Goal: Transaction & Acquisition: Book appointment/travel/reservation

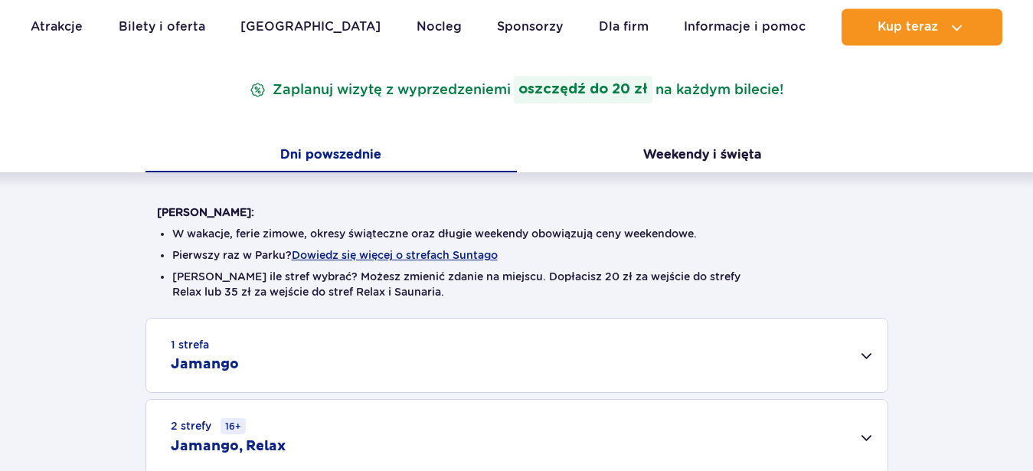
scroll to position [410, 0]
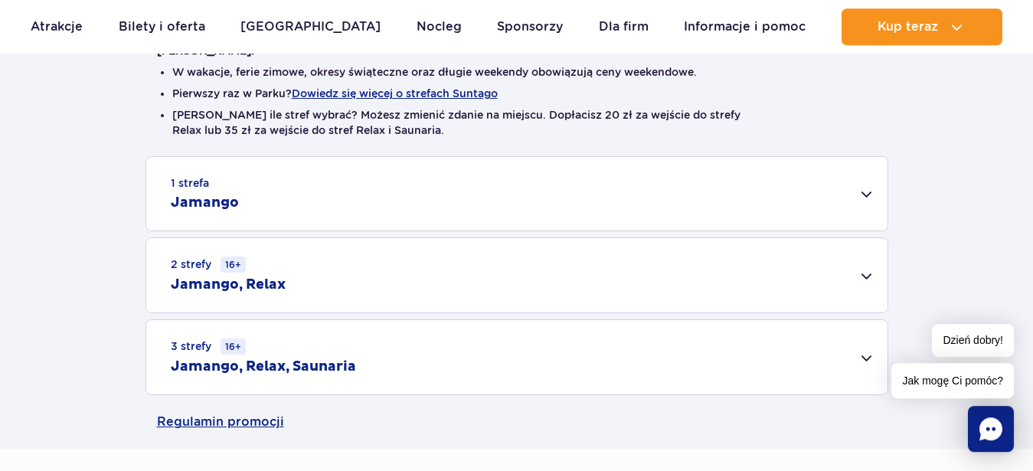
click at [866, 275] on div "2 strefy 16+ Jamango, Relax" at bounding box center [516, 275] width 741 height 74
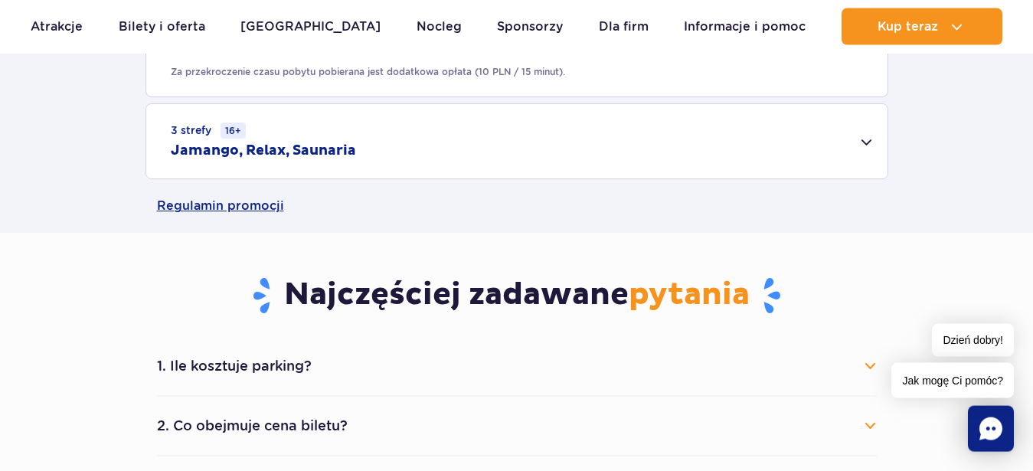
scroll to position [840, 0]
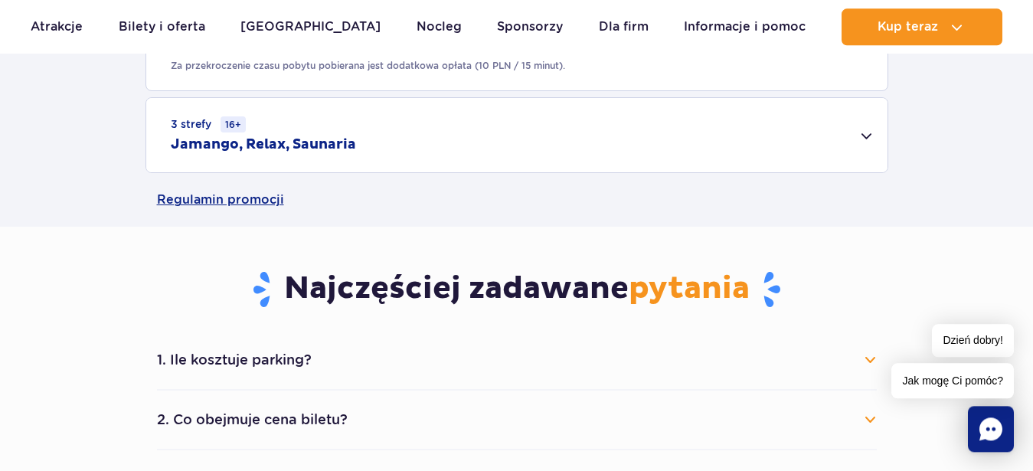
click at [325, 159] on div "3 strefy 16+ Jamango, Relax, Saunaria" at bounding box center [516, 135] width 741 height 74
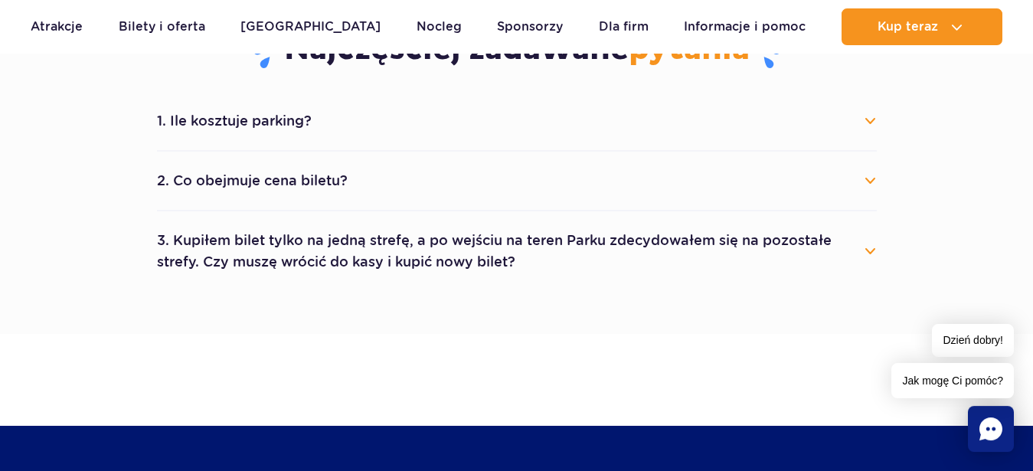
scroll to position [1287, 0]
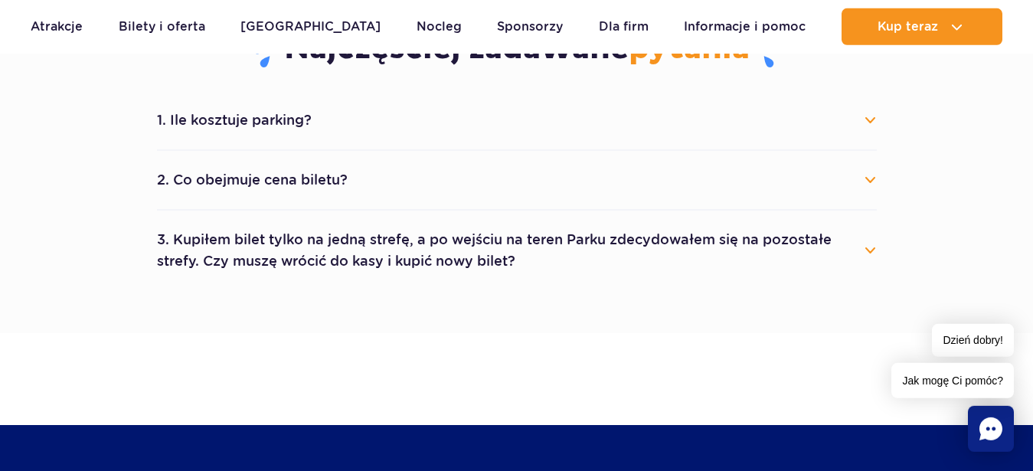
click at [395, 111] on button "1. Ile kosztuje parking?" at bounding box center [517, 120] width 720 height 34
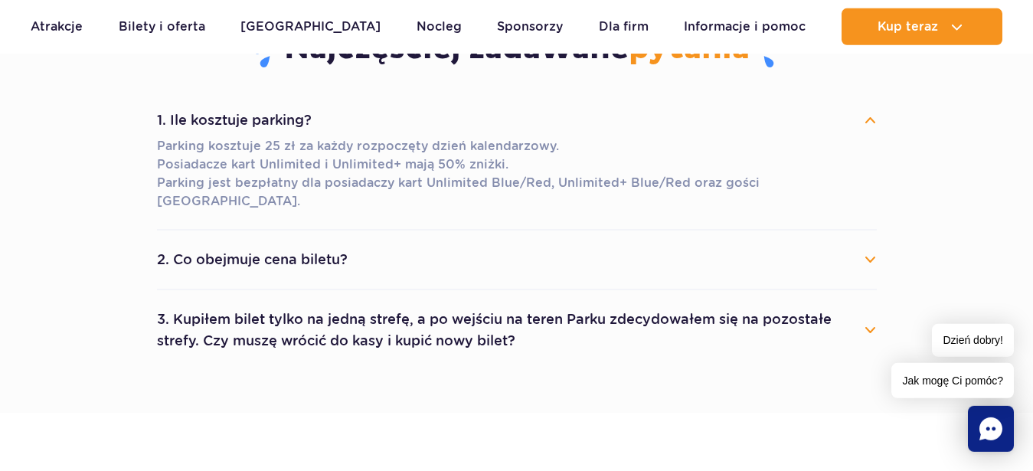
click at [395, 111] on button "1. Ile kosztuje parking?" at bounding box center [517, 120] width 720 height 34
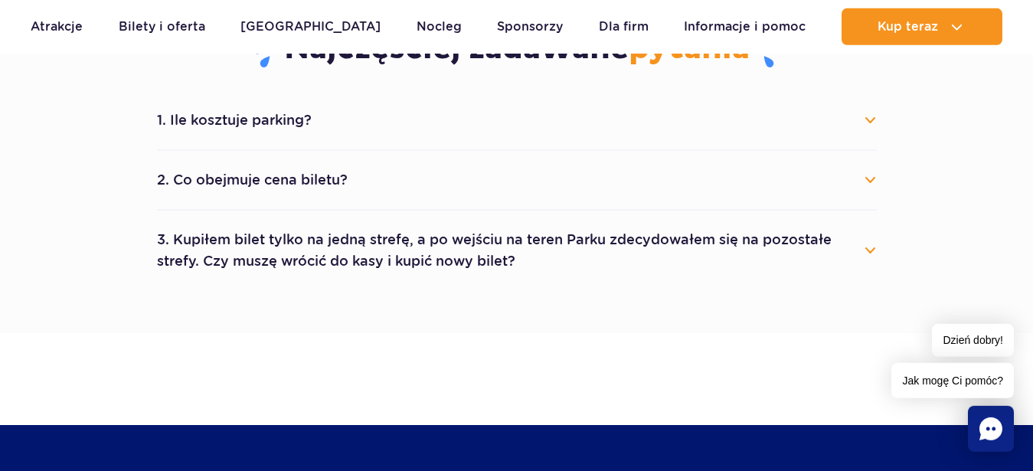
click at [340, 182] on button "2. Co obejmuje cena biletu?" at bounding box center [517, 180] width 720 height 34
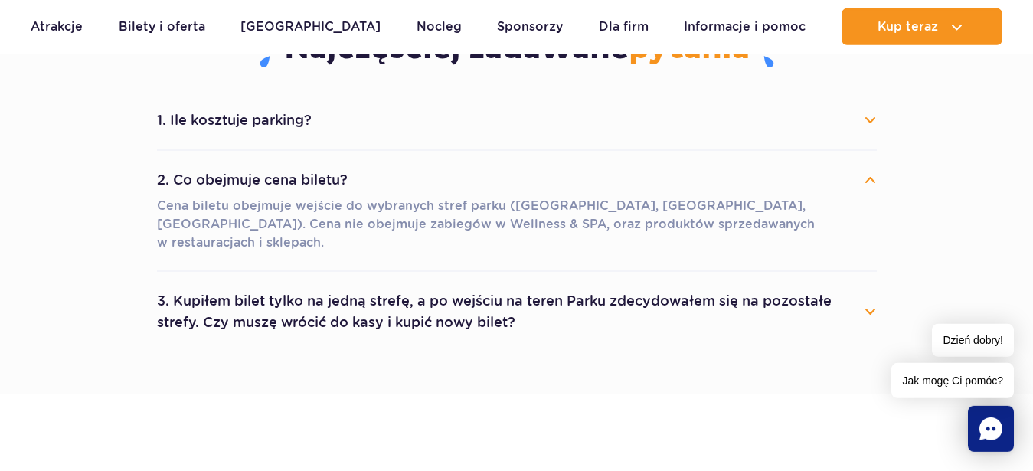
click at [358, 296] on button "3. Kupiłem bilet tylko na jedną strefę, a po wejściu na teren Parku zdecydowałe…" at bounding box center [517, 311] width 720 height 55
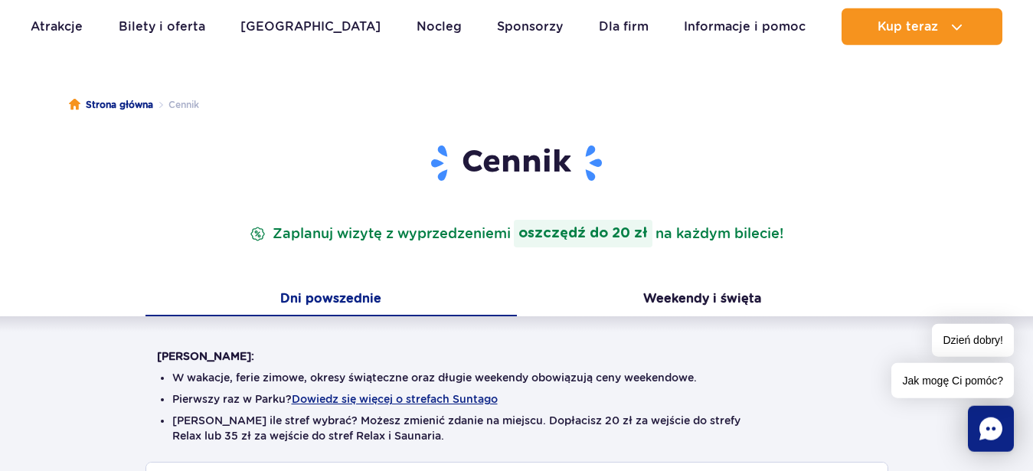
scroll to position [0, 0]
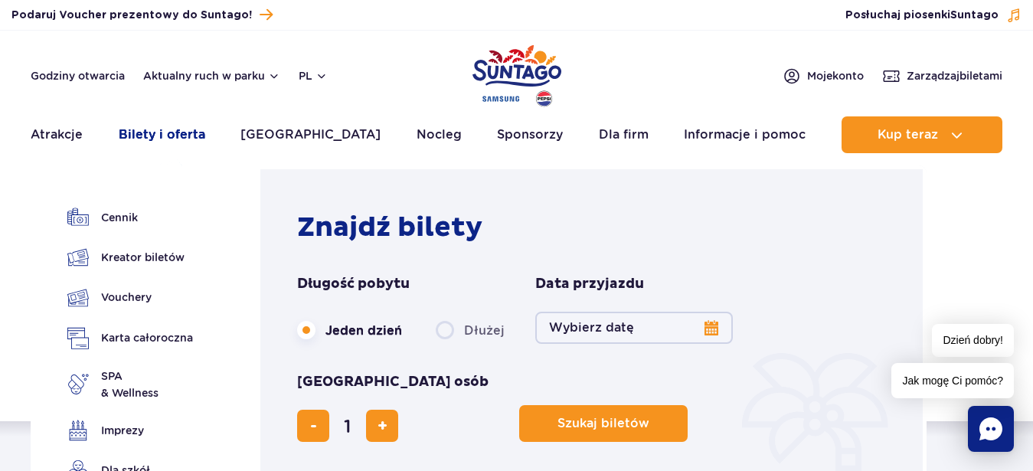
click at [201, 142] on link "Bilety i oferta" at bounding box center [162, 134] width 87 height 37
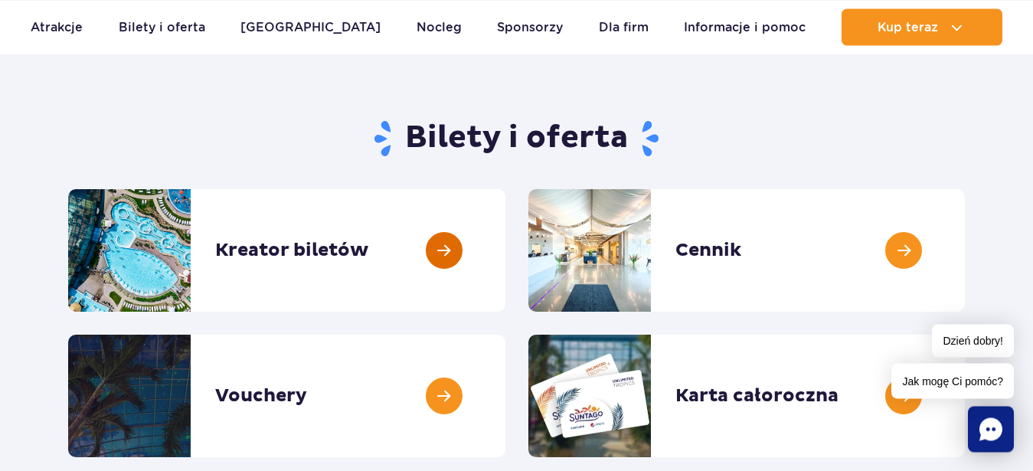
scroll to position [102, 0]
click at [505, 263] on link at bounding box center [505, 250] width 0 height 123
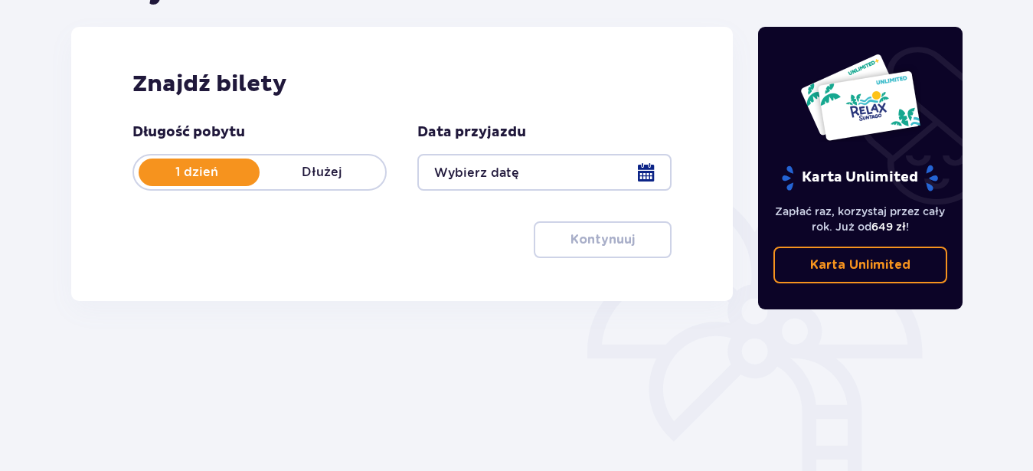
scroll to position [212, 0]
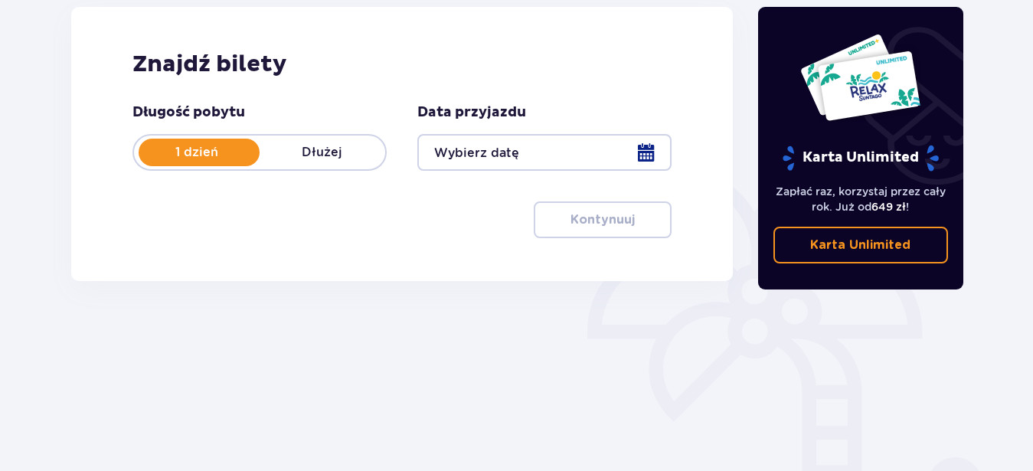
click at [314, 144] on p "Dłużej" at bounding box center [323, 152] width 126 height 17
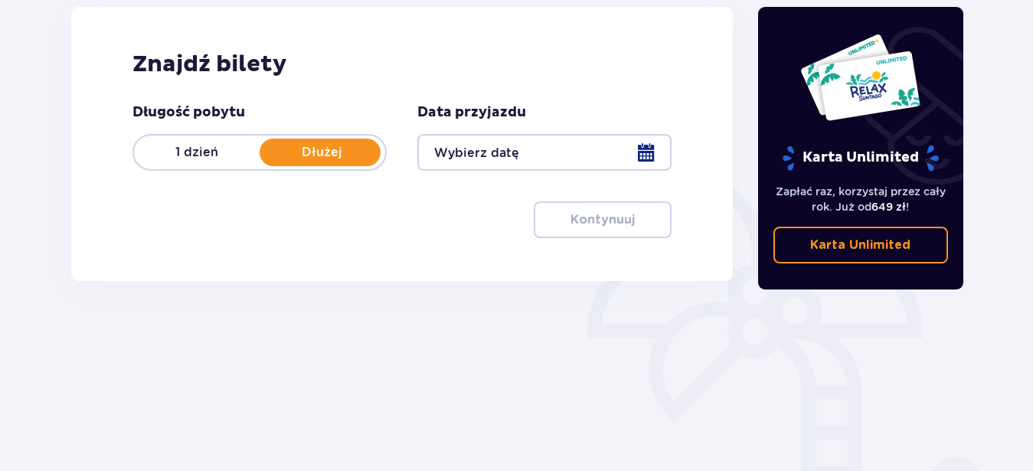
click at [659, 144] on div at bounding box center [544, 152] width 254 height 37
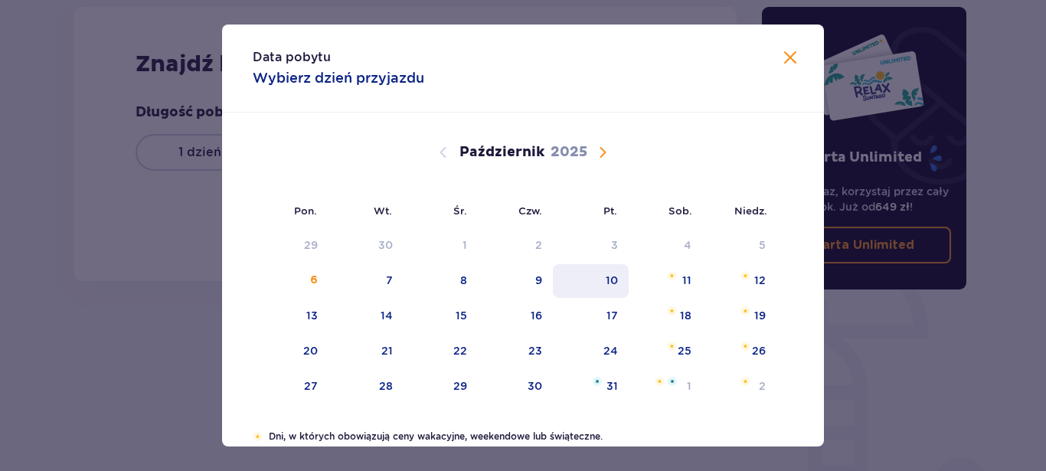
click at [590, 267] on div "10" at bounding box center [591, 281] width 76 height 34
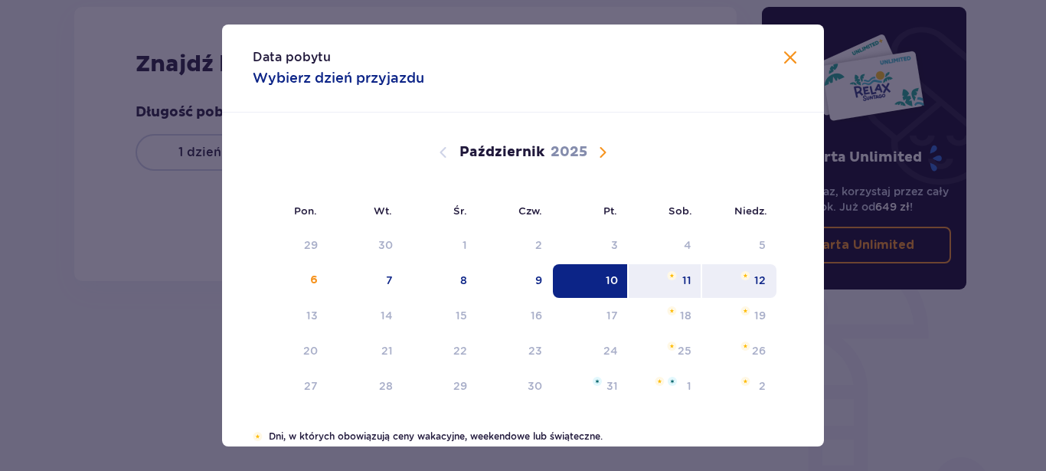
click at [760, 278] on div "12" at bounding box center [739, 281] width 74 height 34
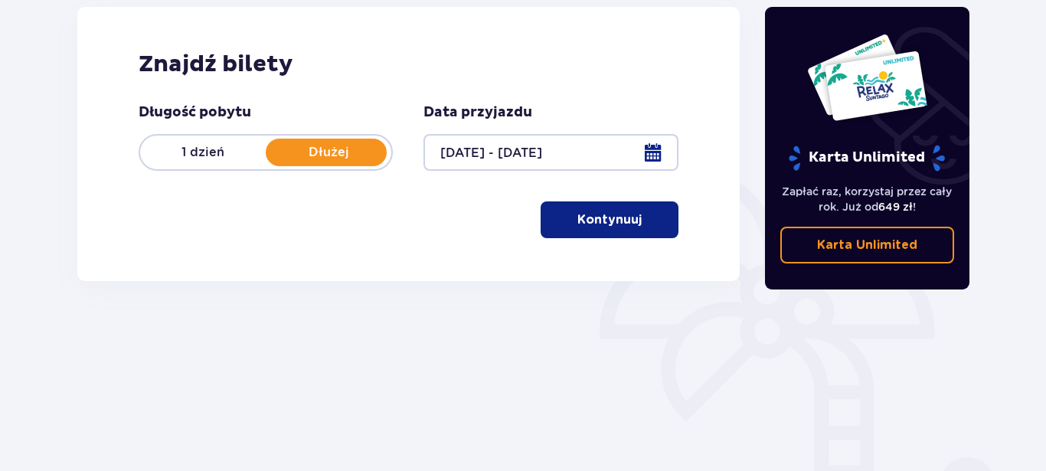
type input "10.10.25 - 12.10.25"
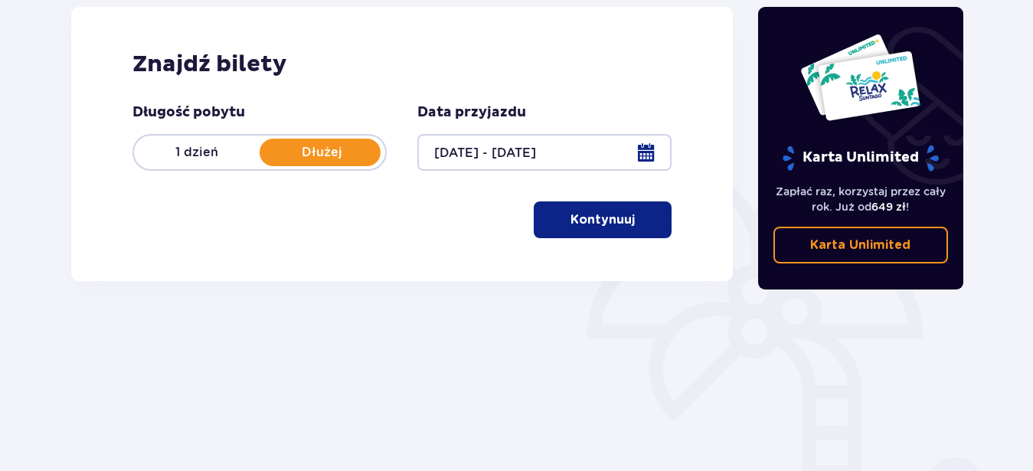
click at [611, 231] on button "Kontynuuj" at bounding box center [603, 219] width 138 height 37
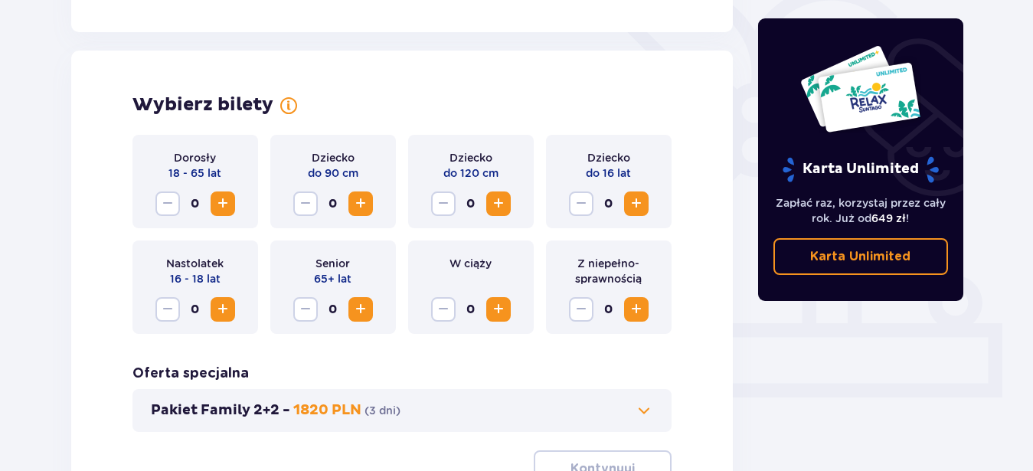
scroll to position [426, 0]
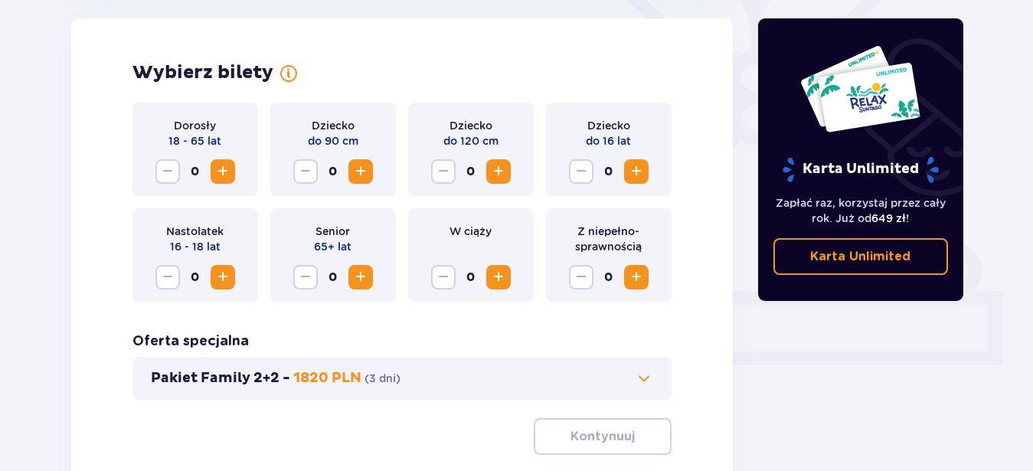
click at [224, 175] on span "Zwiększ" at bounding box center [223, 171] width 18 height 18
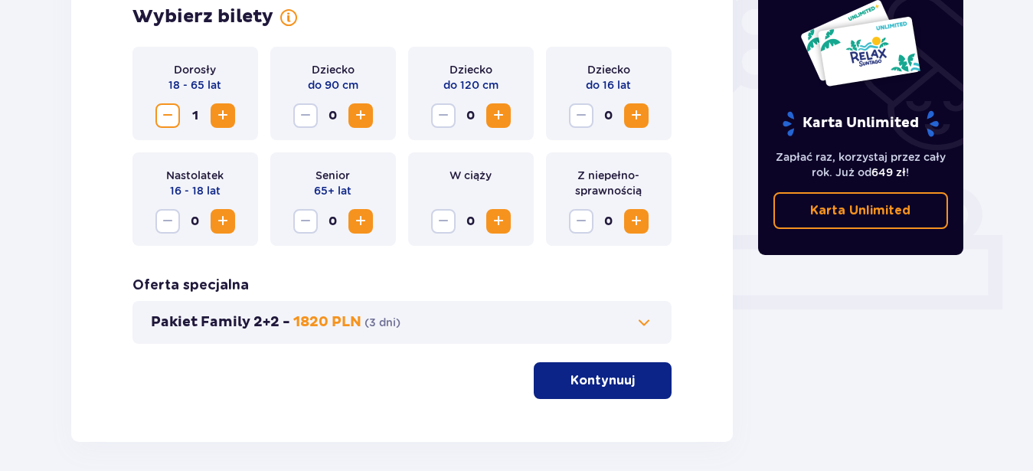
scroll to position [483, 0]
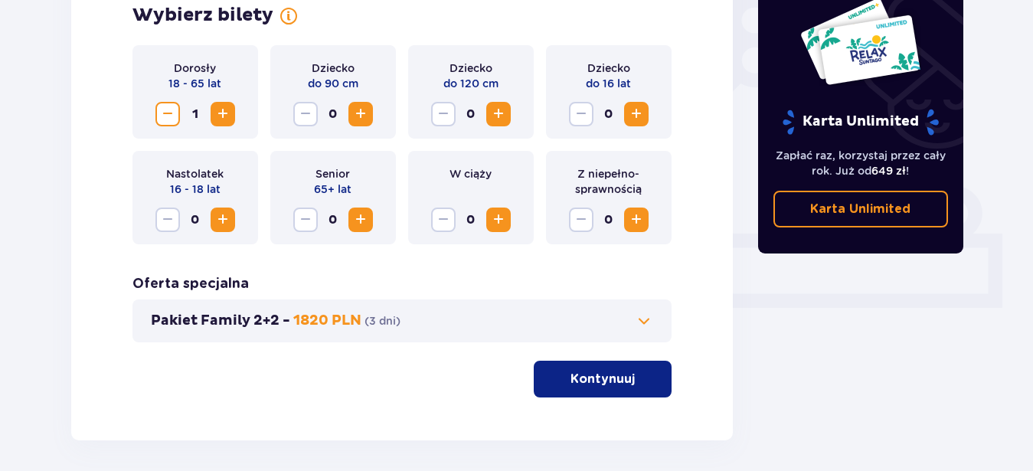
click at [497, 217] on span "Zwiększ" at bounding box center [498, 220] width 18 height 18
click at [443, 216] on span "Zmniejsz" at bounding box center [443, 220] width 18 height 18
click at [217, 114] on span "Zwiększ" at bounding box center [223, 114] width 18 height 18
click at [166, 114] on span "Zmniejsz" at bounding box center [168, 114] width 18 height 18
click at [499, 211] on span "Zwiększ" at bounding box center [498, 220] width 18 height 18
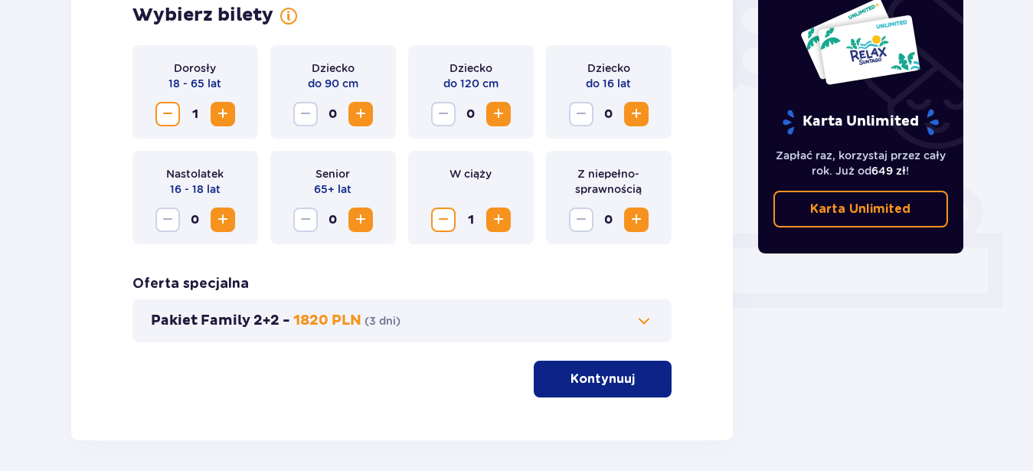
click at [643, 315] on span at bounding box center [644, 321] width 18 height 18
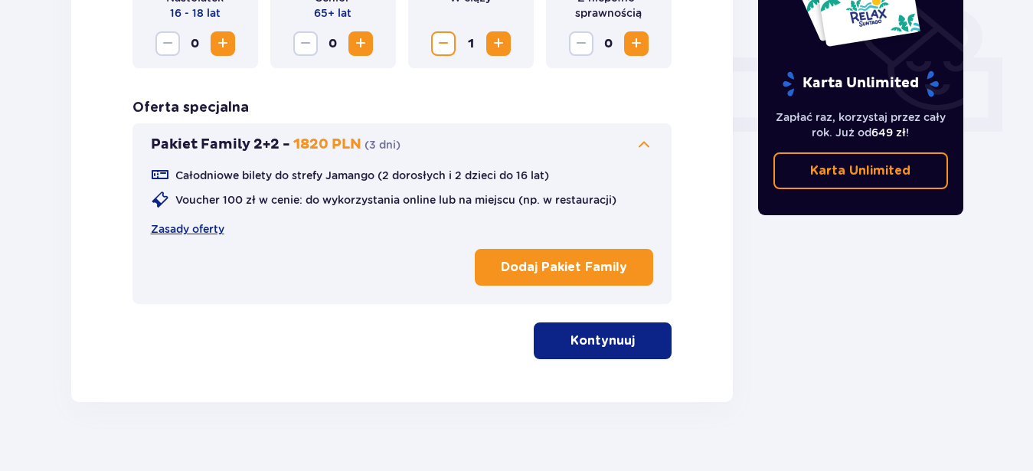
scroll to position [668, 0]
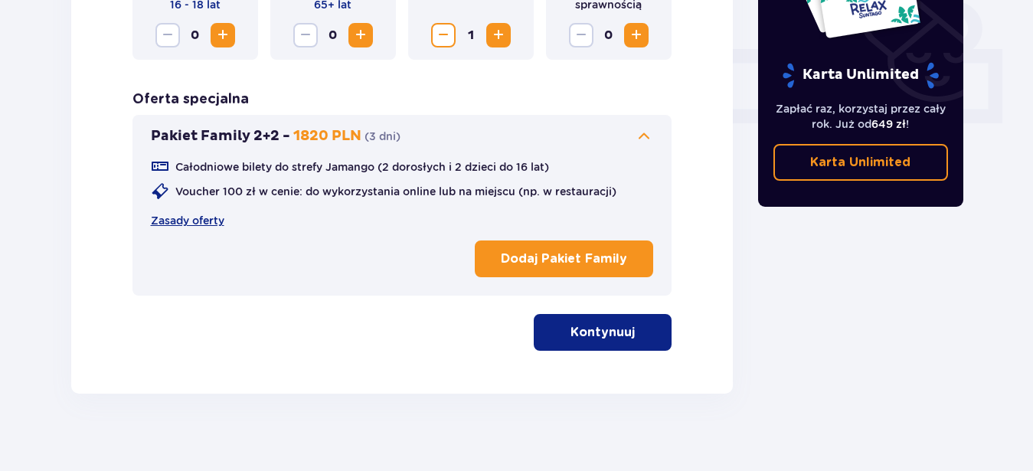
click at [609, 343] on button "Kontynuuj" at bounding box center [603, 332] width 138 height 37
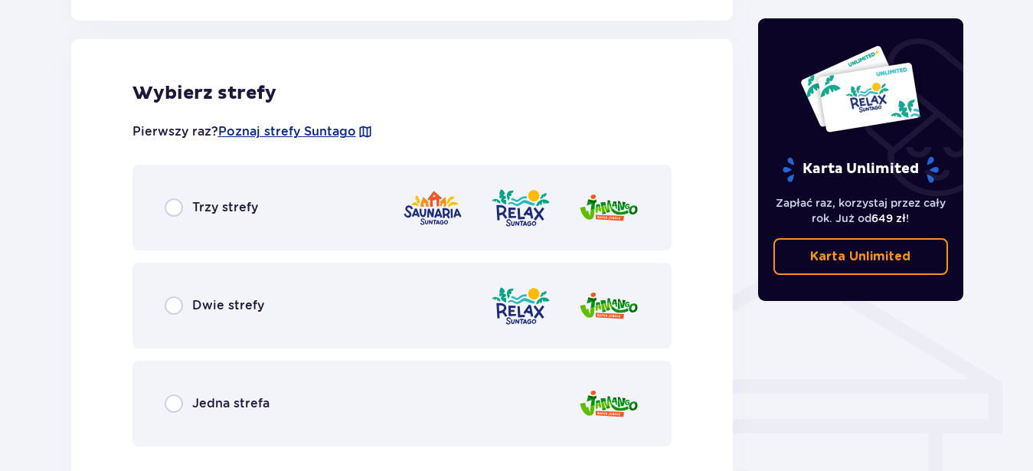
scroll to position [988, 0]
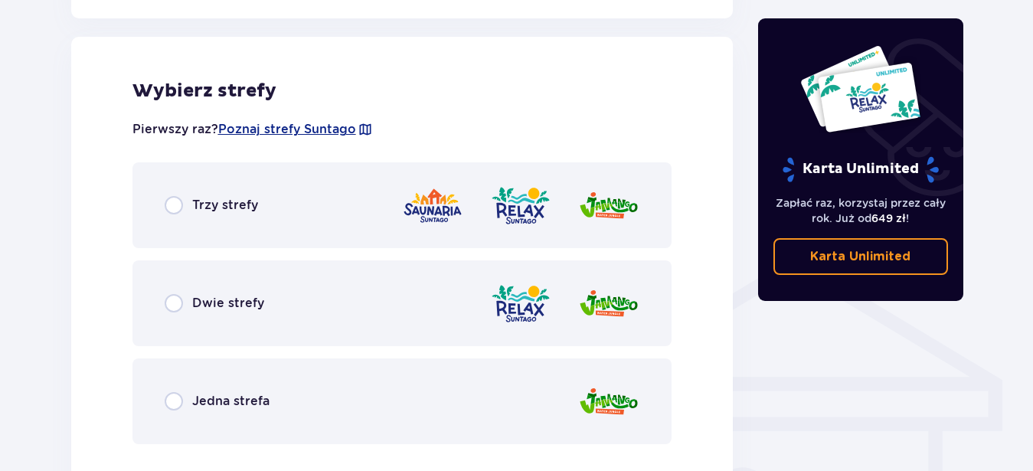
click at [188, 204] on div "Trzy strefy" at bounding box center [211, 205] width 93 height 18
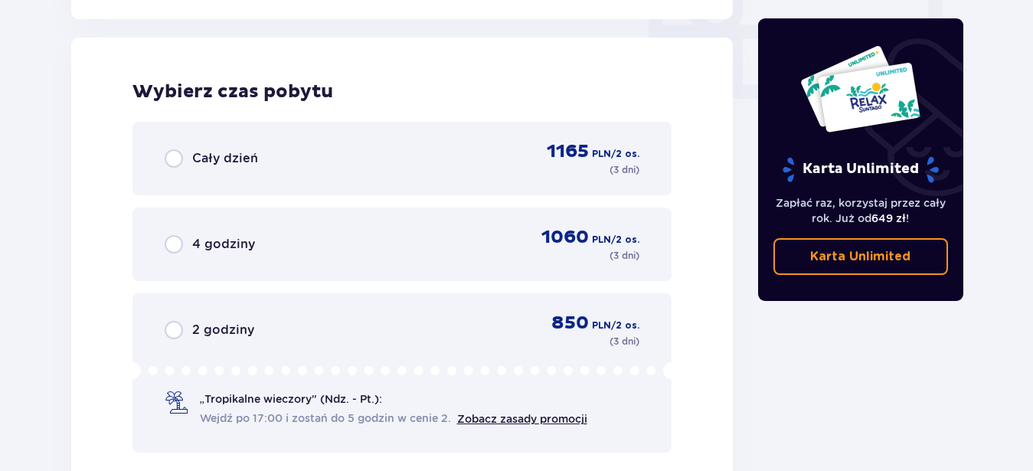
scroll to position [1521, 0]
click at [179, 165] on input "radio" at bounding box center [174, 158] width 18 height 18
radio input "true"
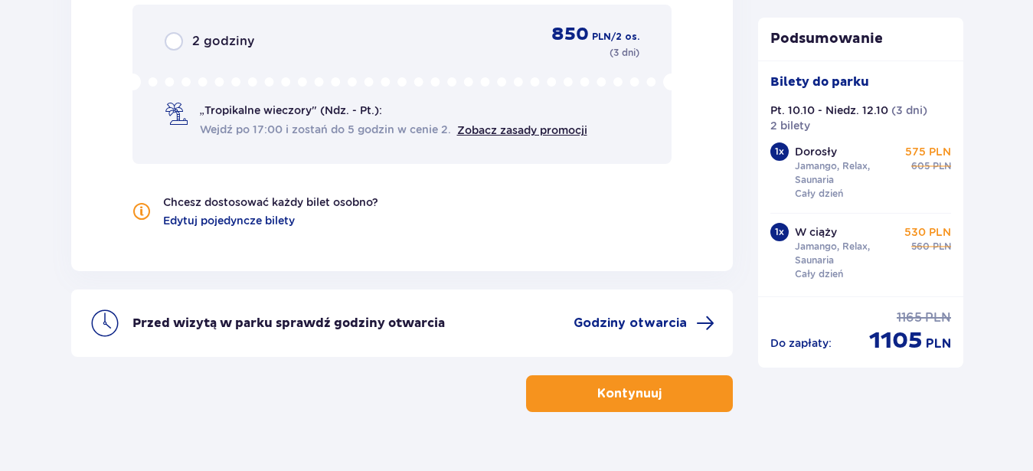
scroll to position [1810, 0]
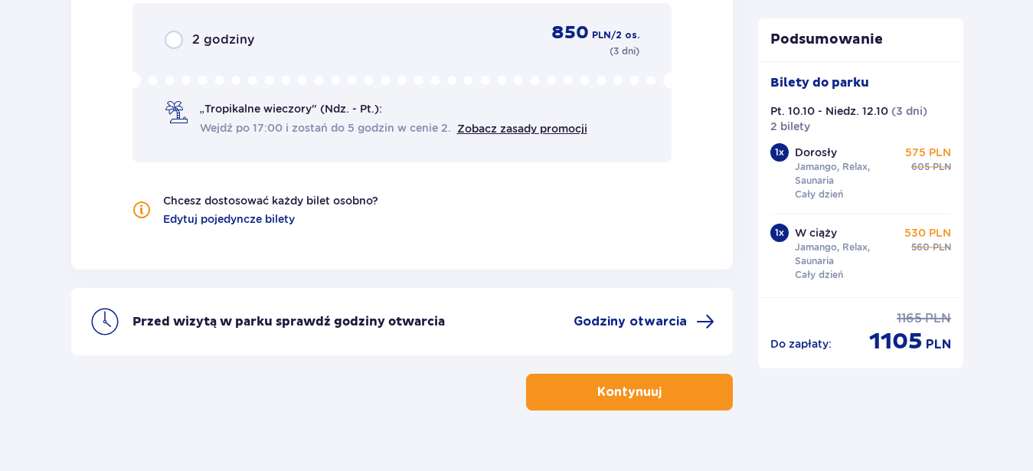
click at [596, 402] on button "Kontynuuj" at bounding box center [629, 392] width 207 height 37
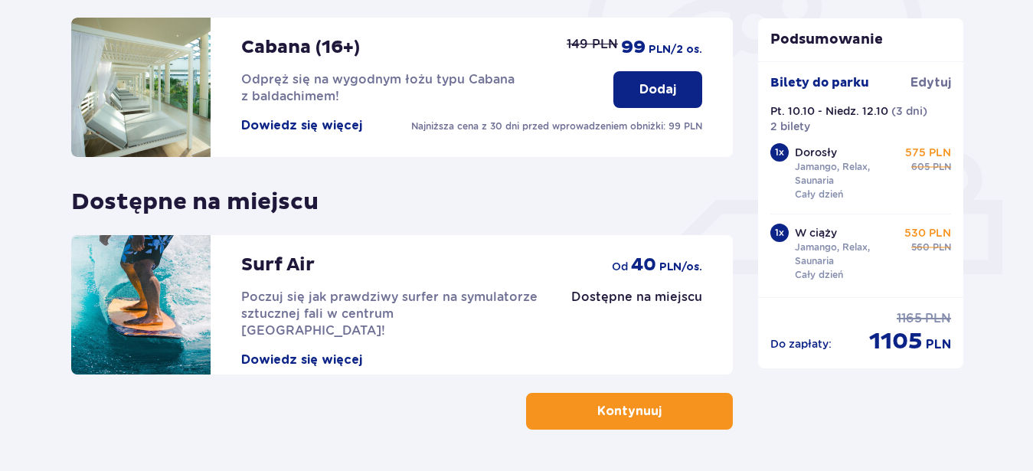
scroll to position [567, 0]
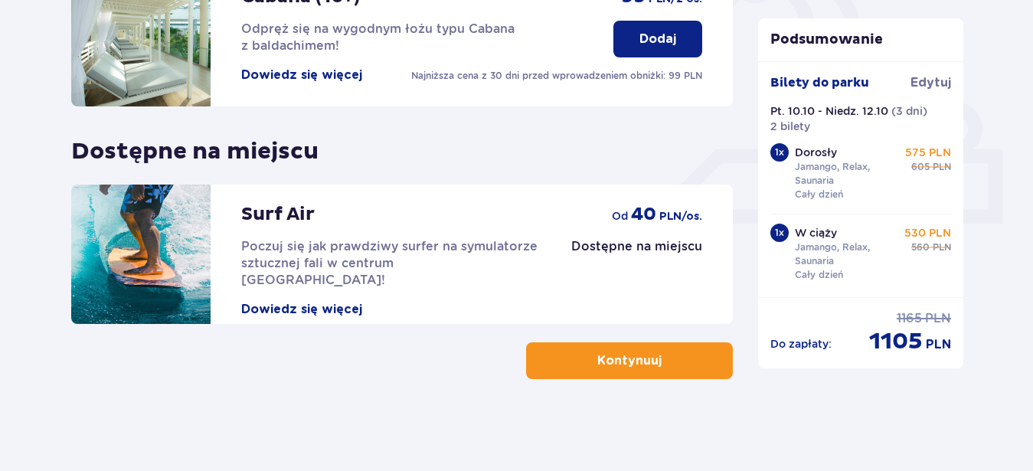
click at [597, 362] on p "Kontynuuj" at bounding box center [629, 360] width 64 height 17
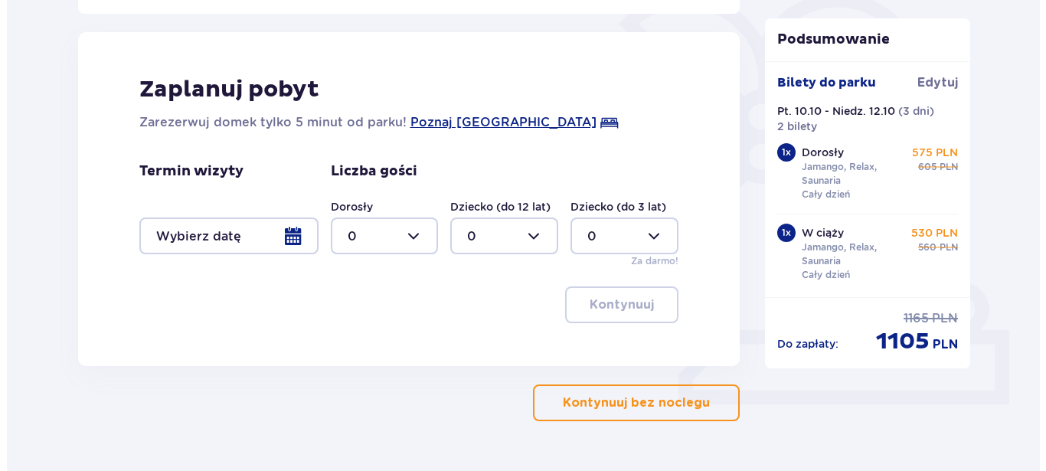
scroll to position [388, 0]
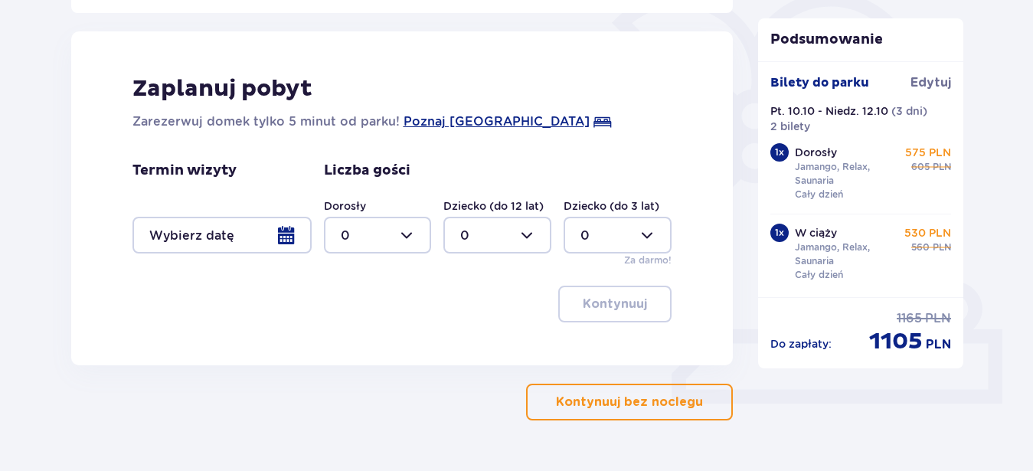
click at [421, 237] on div at bounding box center [378, 235] width 108 height 37
click at [361, 347] on div "2" at bounding box center [378, 346] width 74 height 17
type input "2"
click at [260, 244] on div at bounding box center [221, 235] width 179 height 37
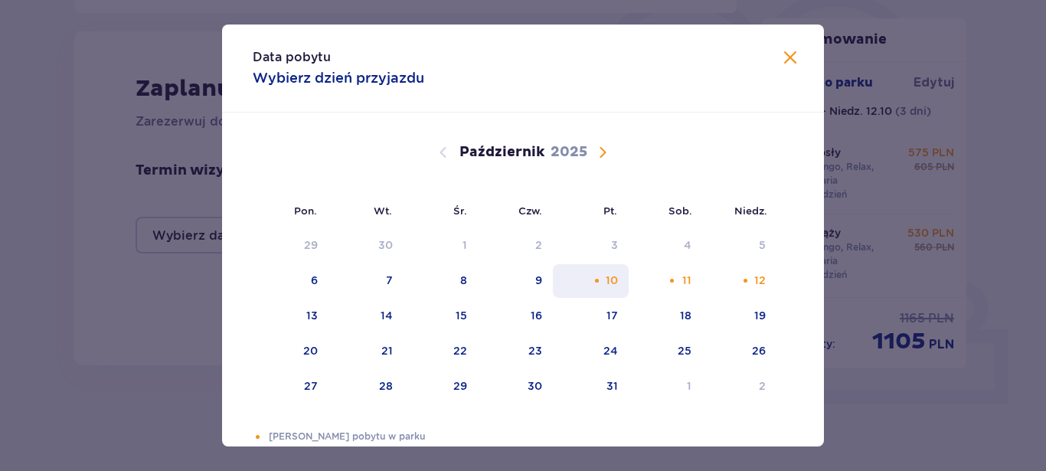
click at [610, 278] on div "10" at bounding box center [612, 280] width 12 height 15
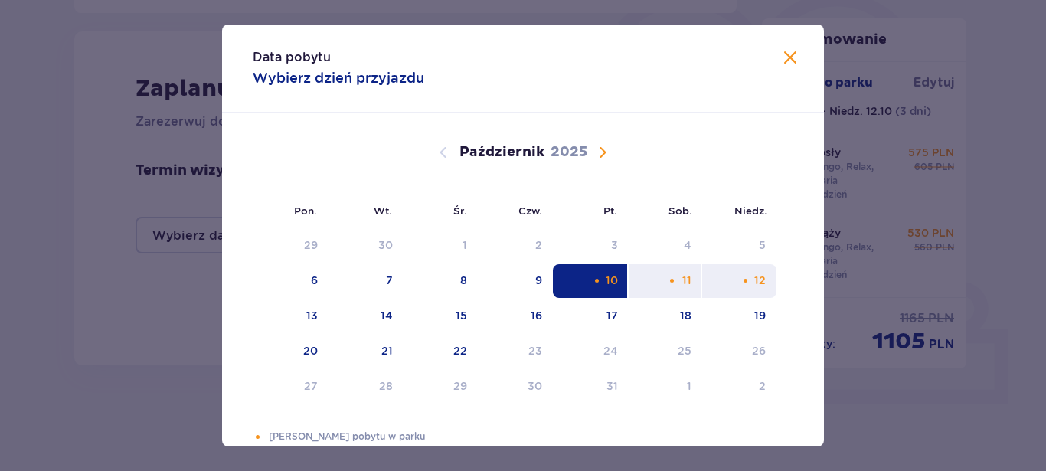
click at [743, 269] on div "12" at bounding box center [739, 281] width 74 height 34
type input "10.10.25 - 12.10.25"
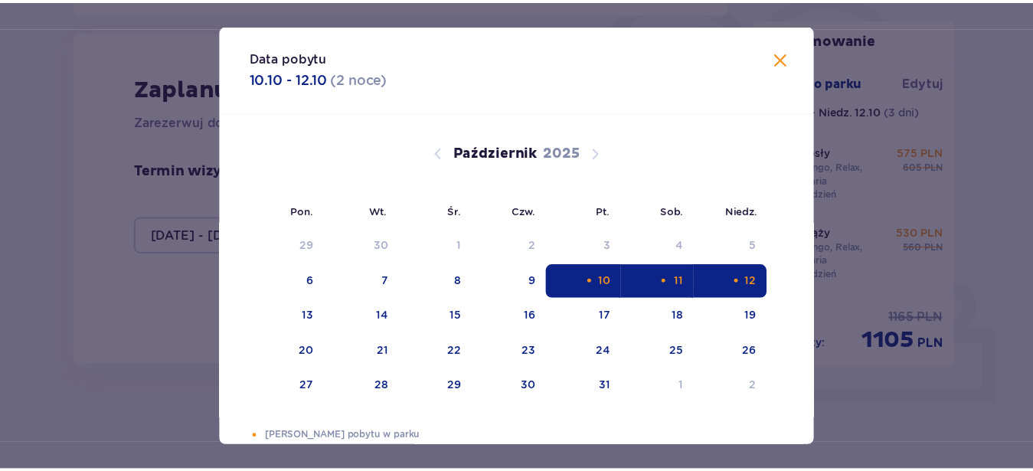
scroll to position [28, 0]
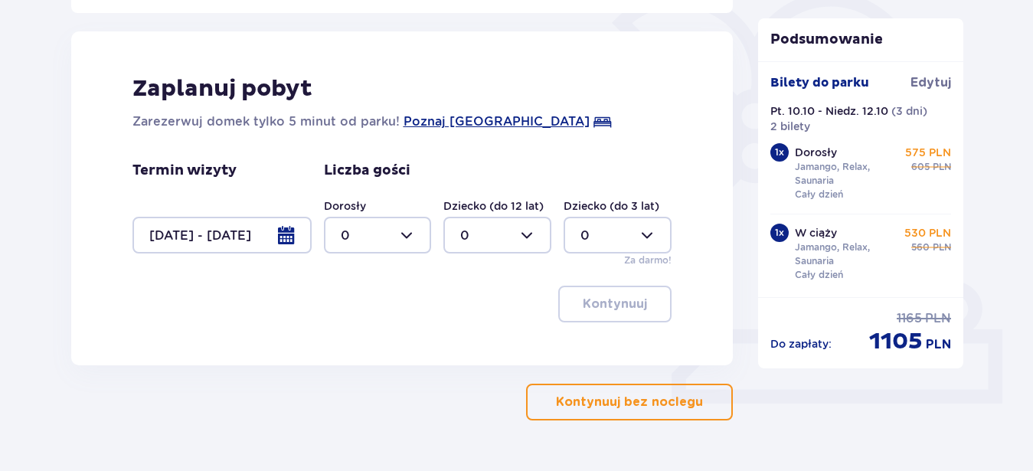
click at [410, 240] on div at bounding box center [378, 235] width 108 height 37
click at [355, 352] on div "2" at bounding box center [378, 346] width 74 height 17
type input "2"
click at [611, 316] on button "Kontynuuj" at bounding box center [614, 304] width 113 height 37
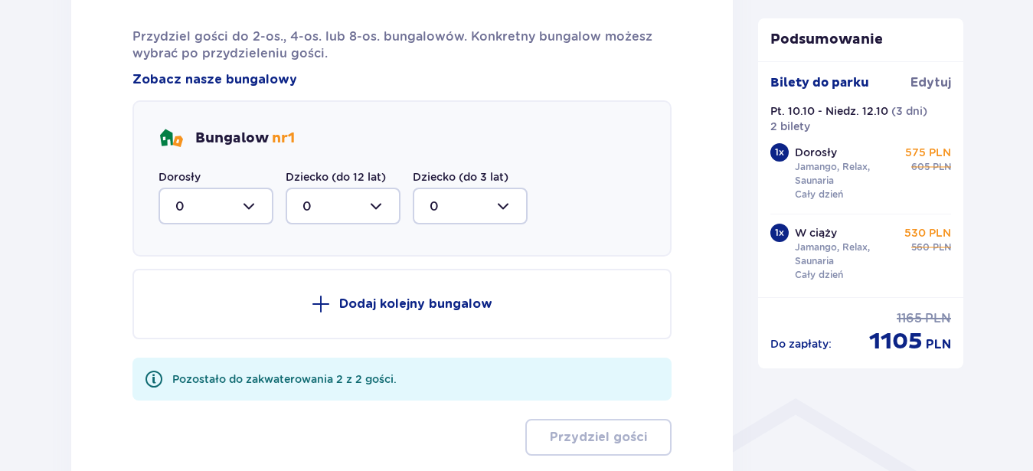
scroll to position [849, 0]
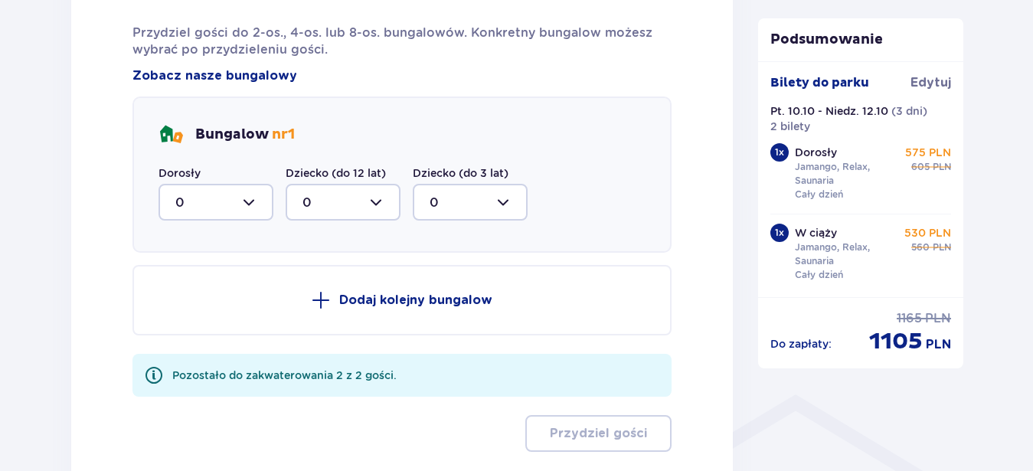
click at [253, 197] on div at bounding box center [216, 202] width 115 height 37
click at [207, 315] on div "2" at bounding box center [215, 313] width 81 height 17
type input "2"
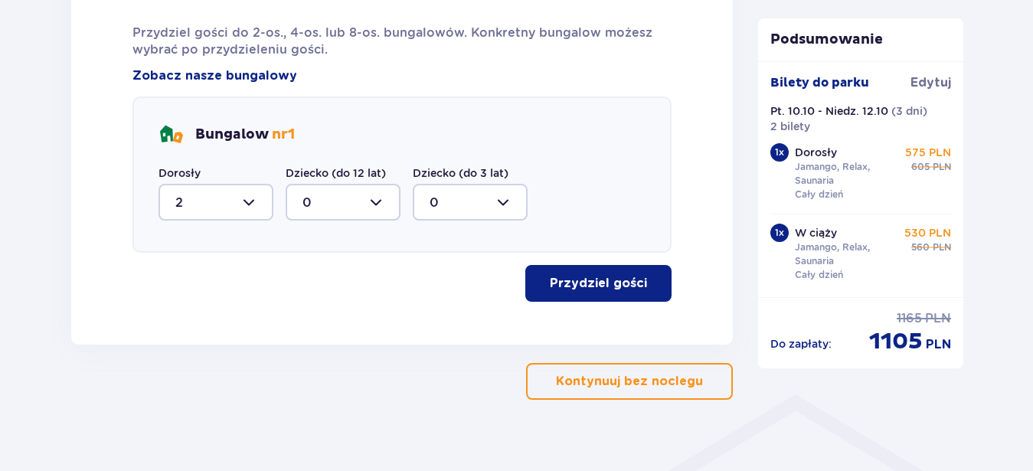
click at [561, 280] on p "Przydziel gości" at bounding box center [598, 283] width 97 height 17
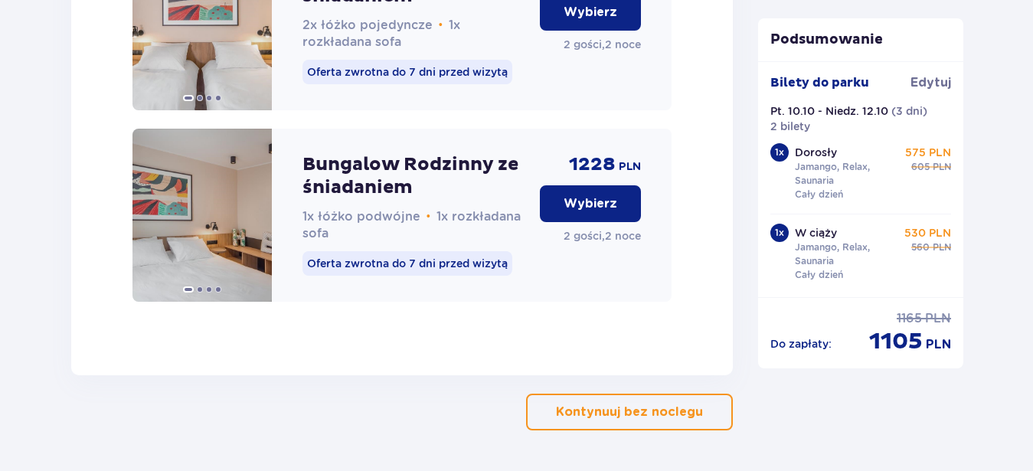
scroll to position [1876, 0]
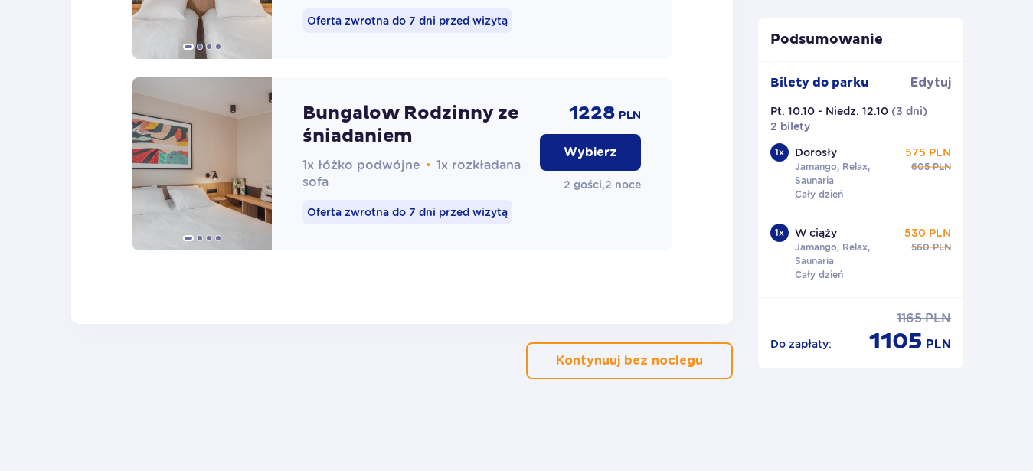
click at [620, 163] on button "Wybierz" at bounding box center [590, 152] width 101 height 37
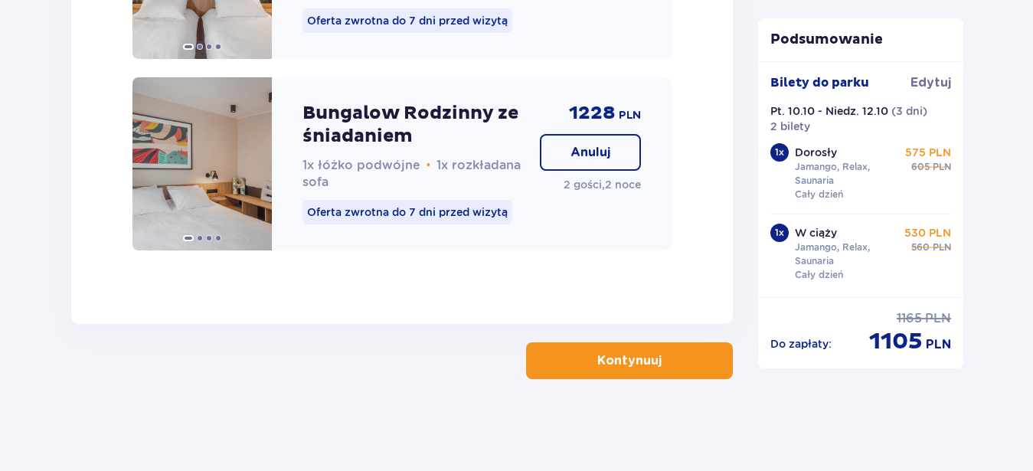
scroll to position [1889, 0]
click at [654, 370] on button "Kontynuuj" at bounding box center [629, 360] width 207 height 37
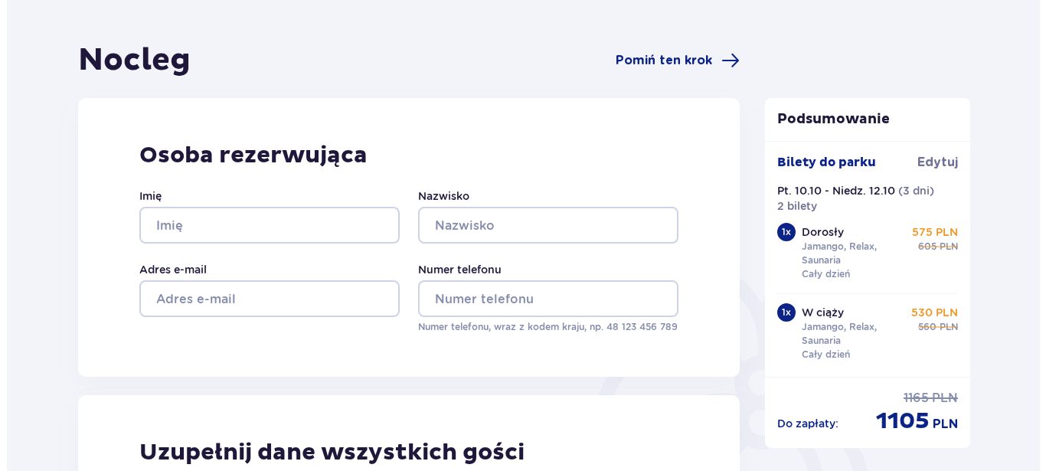
scroll to position [106, 0]
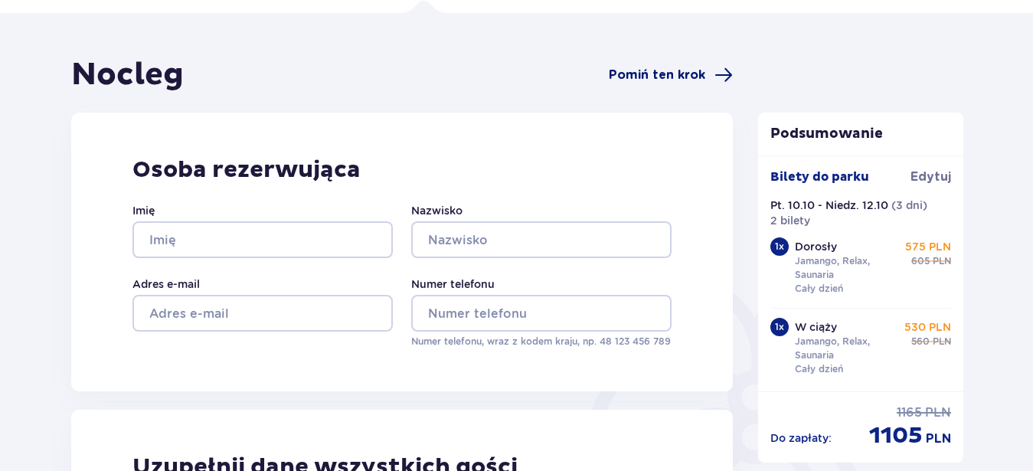
click at [659, 83] on span "Pomiń ten krok" at bounding box center [657, 75] width 96 height 17
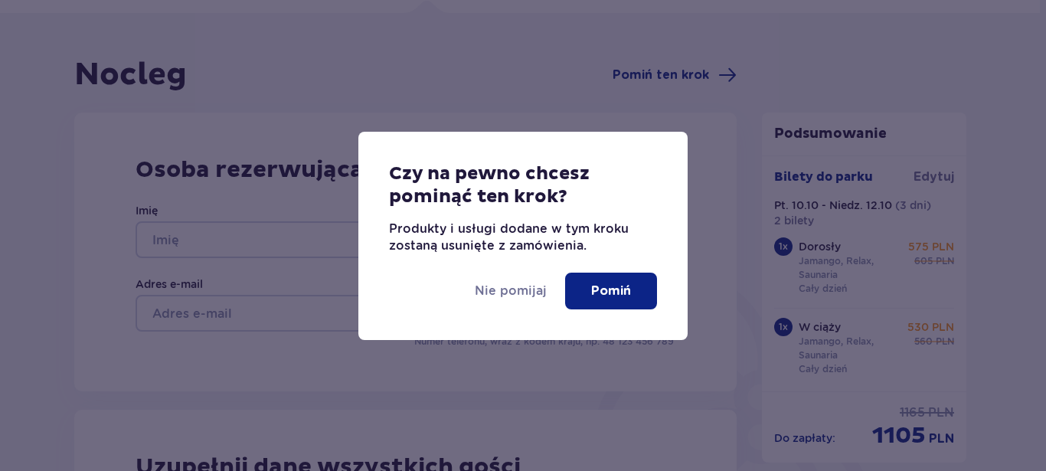
click at [578, 282] on button "Pomiń" at bounding box center [611, 291] width 92 height 37
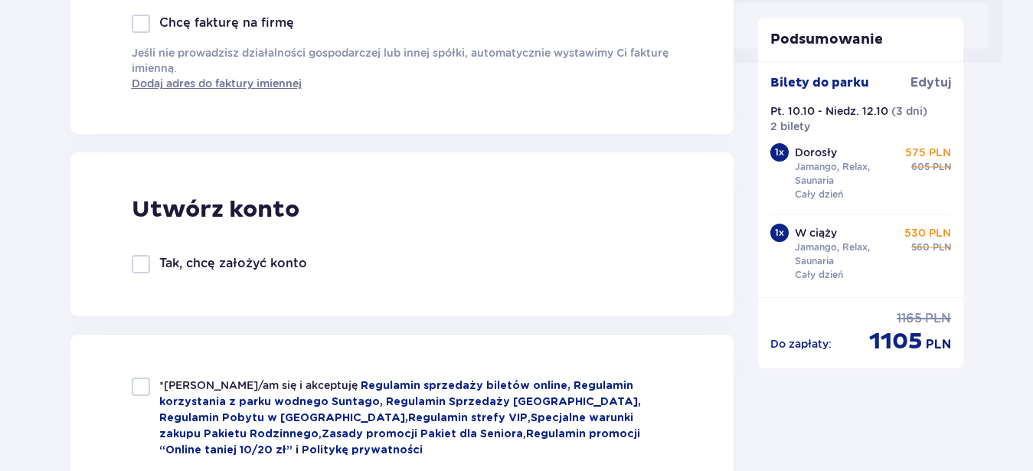
scroll to position [841, 0]
